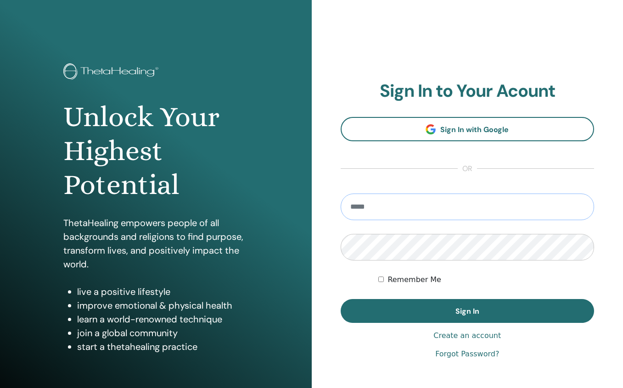
type input "**********"
click at [467, 311] on button "Sign In" at bounding box center [468, 311] width 254 height 24
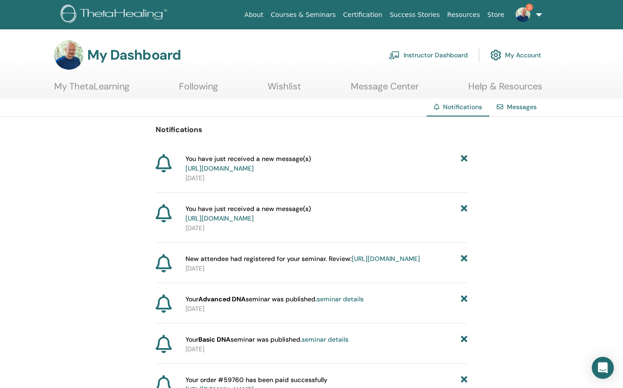
click at [513, 111] on link "Messages" at bounding box center [522, 107] width 30 height 8
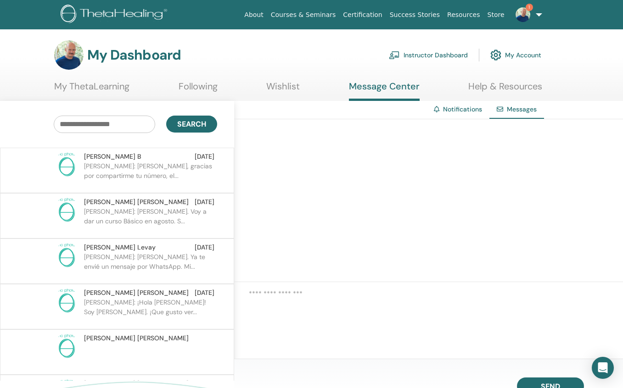
click at [133, 169] on p "Janette: Hola Rodrigo, gracias por compartirme tu número, el..." at bounding box center [150, 176] width 133 height 28
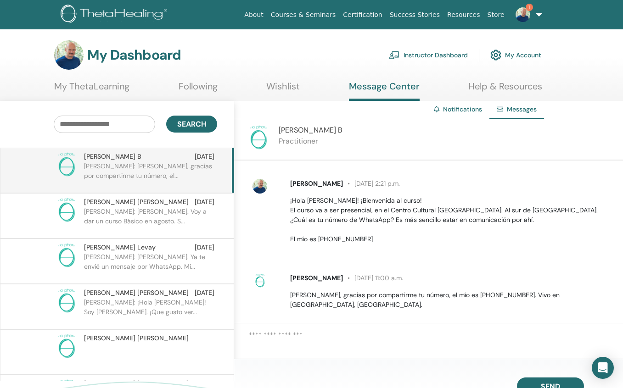
scroll to position [71, 0]
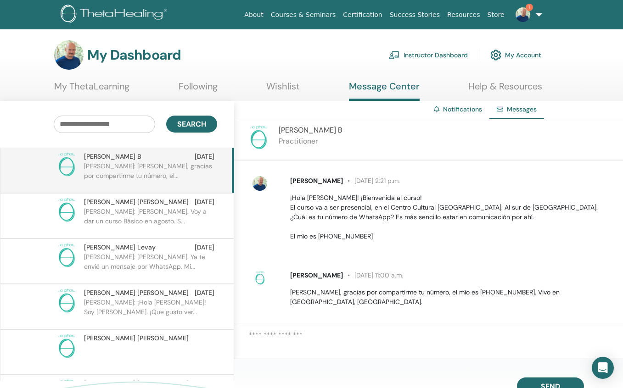
click at [124, 212] on p "Rodrigo: Hola María. Voy a dar un curso Básico en agosto. S..." at bounding box center [150, 221] width 133 height 28
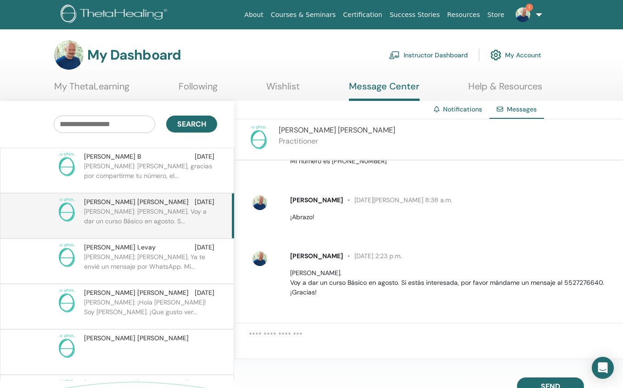
scroll to position [127, 0]
click at [362, 315] on div "Rodrigo Barreiro Pacheco 25 de abril at 8:37 a.m. ¡HOLA MARÍA! Acabo de encontr…" at bounding box center [428, 242] width 389 height 163
click at [267, 338] on textarea at bounding box center [436, 343] width 374 height 26
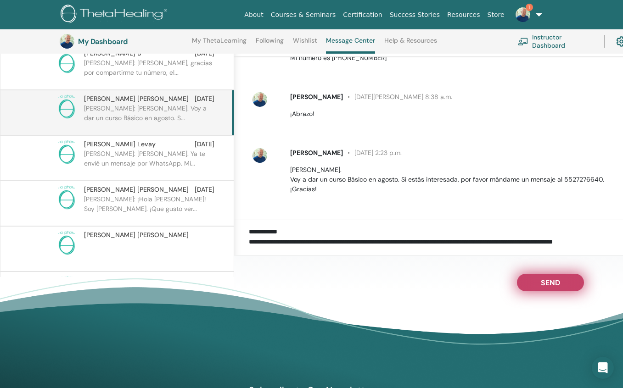
scroll to position [4, 0]
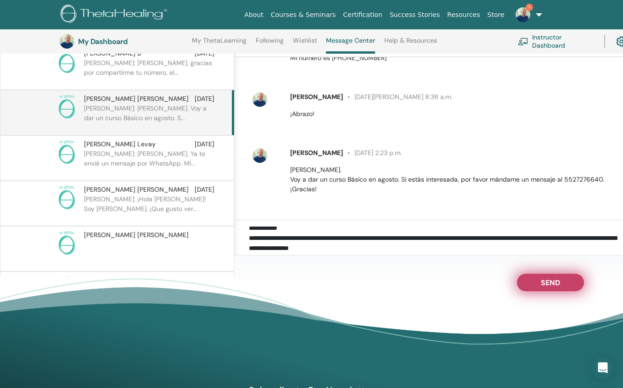
type textarea "**********"
click at [553, 281] on span "Send" at bounding box center [550, 281] width 19 height 6
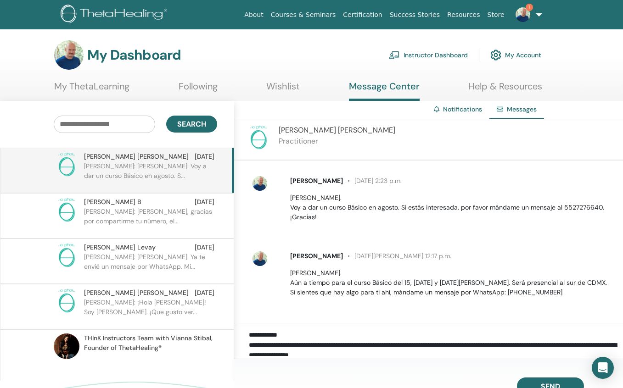
scroll to position [0, 0]
click at [527, 17] on img at bounding box center [523, 14] width 15 height 15
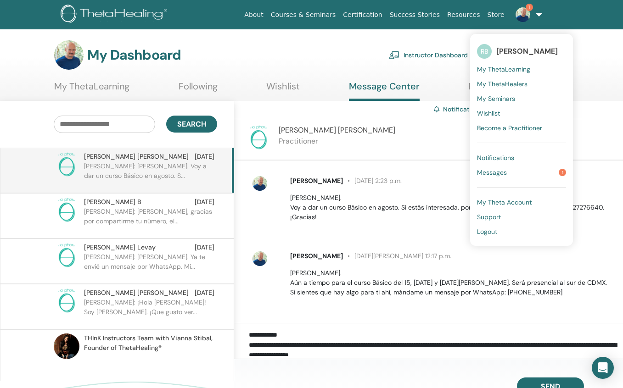
click at [500, 172] on span "Messages" at bounding box center [492, 172] width 30 height 8
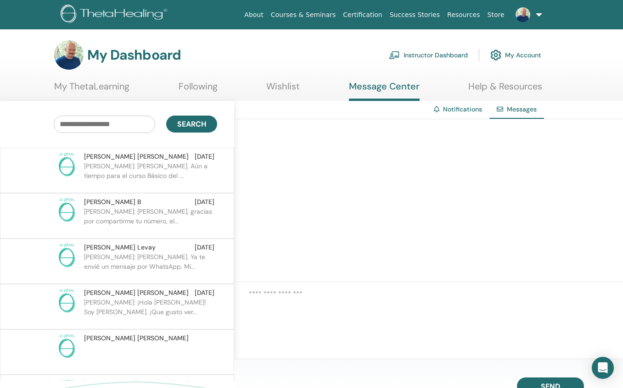
click at [537, 16] on link at bounding box center [527, 14] width 38 height 29
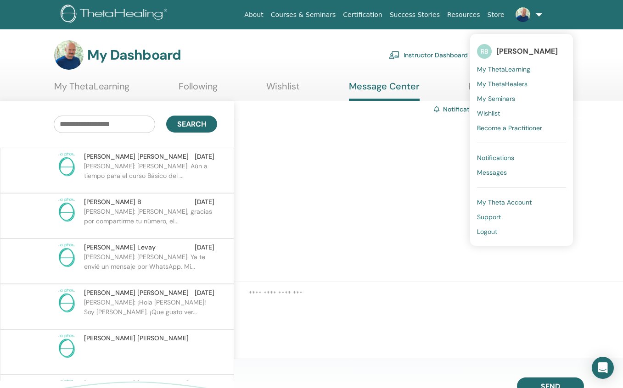
click at [387, 185] on div at bounding box center [428, 200] width 389 height 163
